Goal: Task Accomplishment & Management: Use online tool/utility

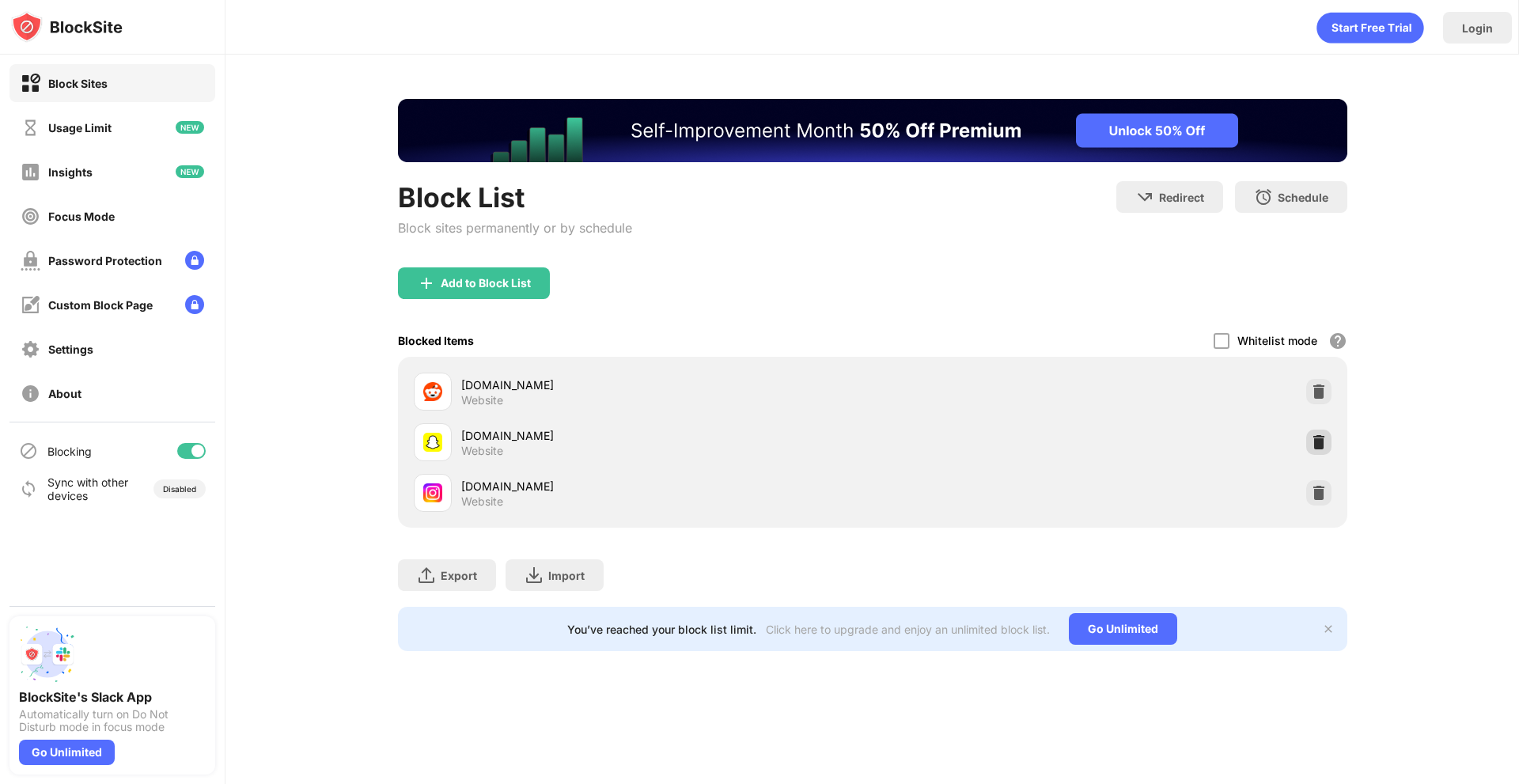
click at [1324, 450] on img at bounding box center [1319, 442] width 16 height 16
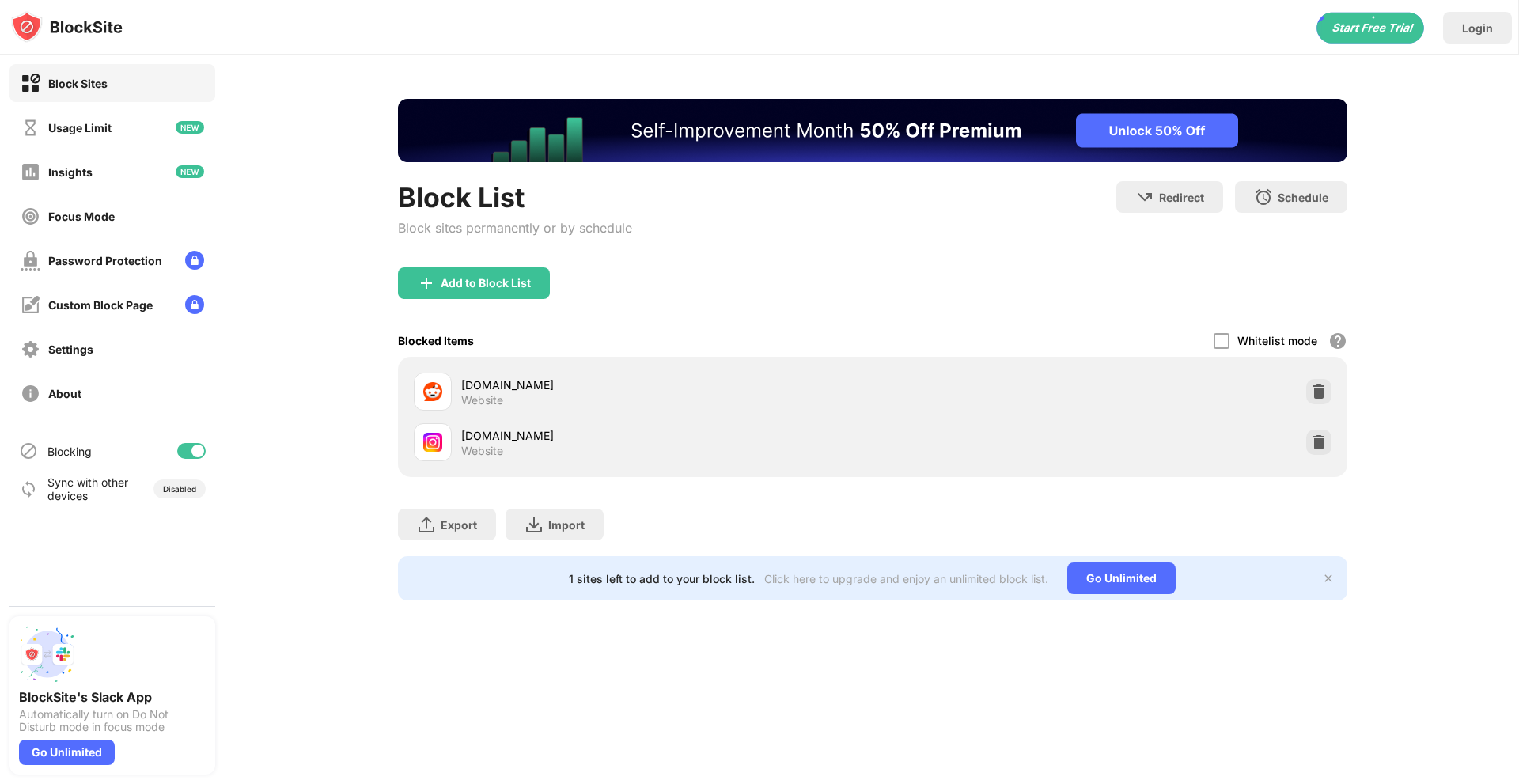
click at [469, 271] on div "Add to Block List" at bounding box center [473, 283] width 152 height 32
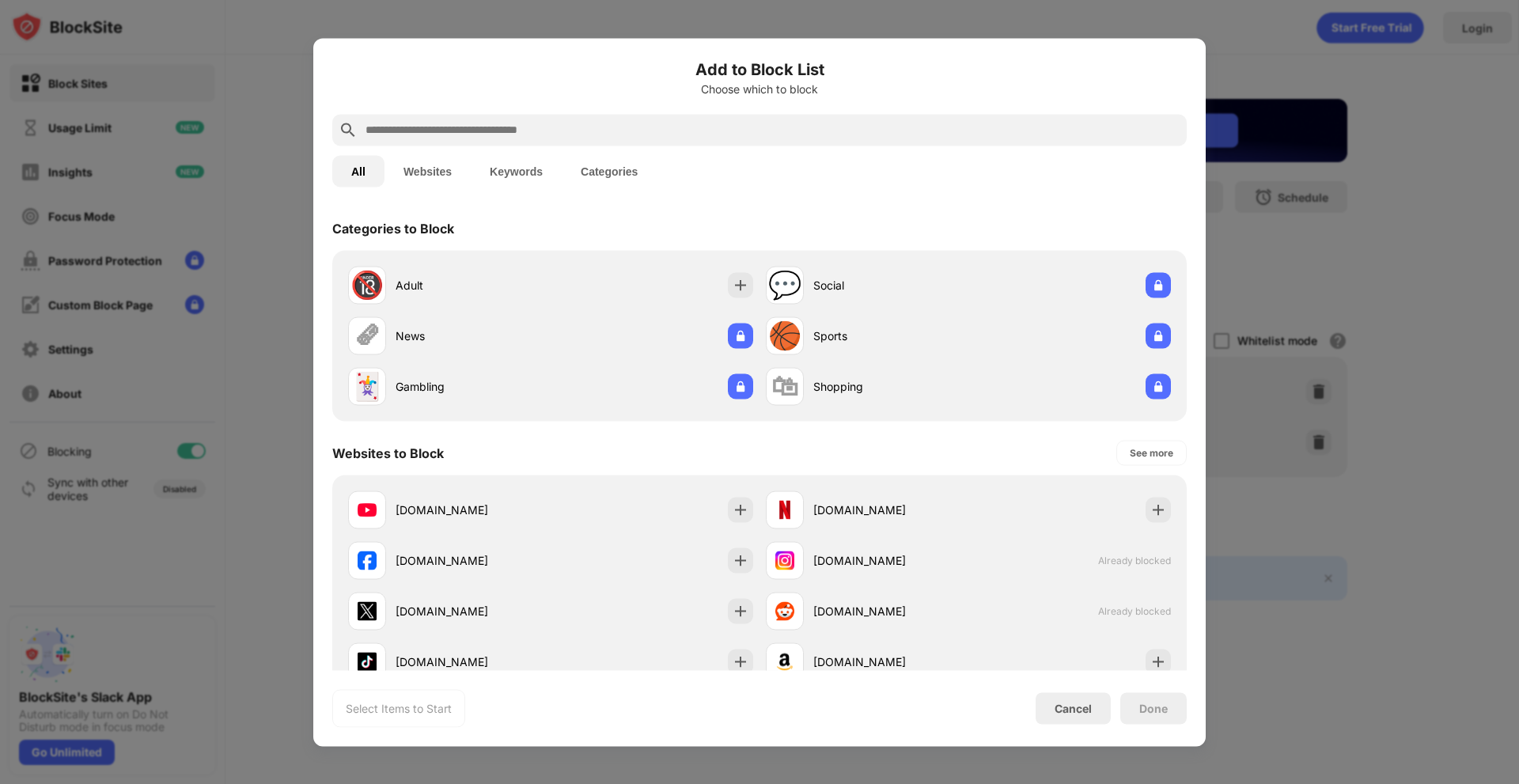
click at [477, 131] on input "text" at bounding box center [772, 130] width 816 height 19
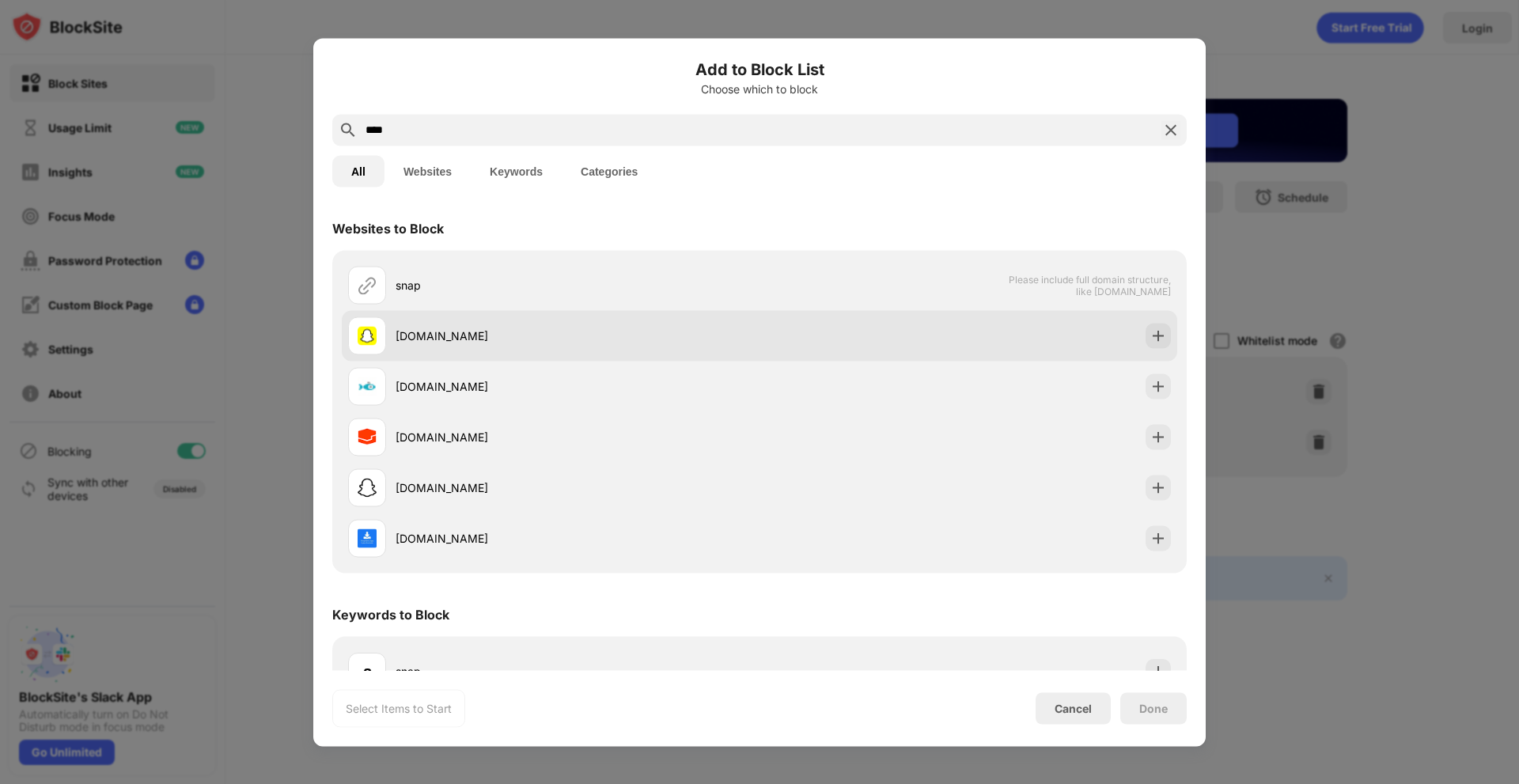
type input "****"
click at [529, 331] on div "[DOMAIN_NAME]" at bounding box center [577, 335] width 364 height 16
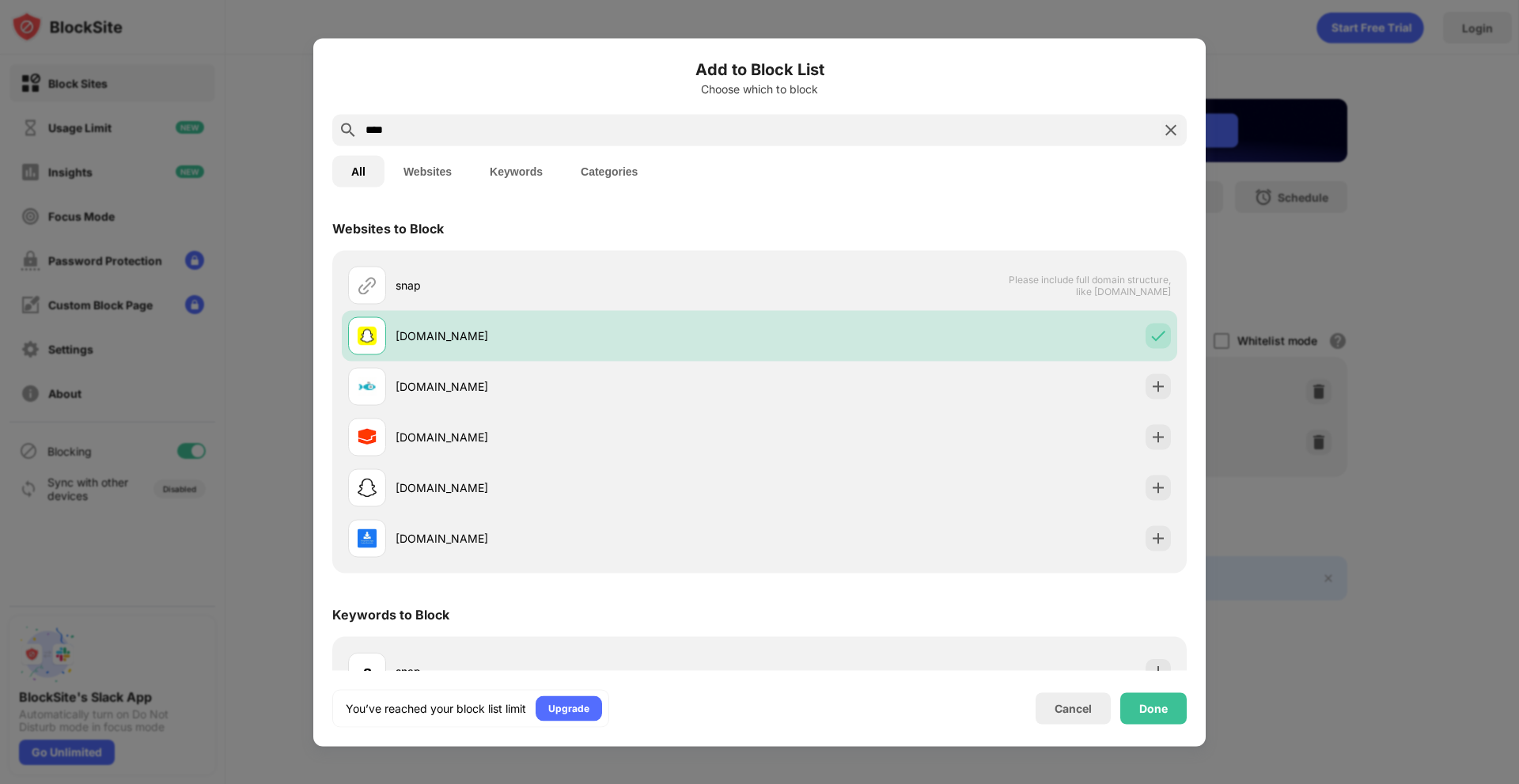
click at [1133, 709] on div "Done" at bounding box center [1153, 708] width 67 height 32
